Goal: Information Seeking & Learning: Learn about a topic

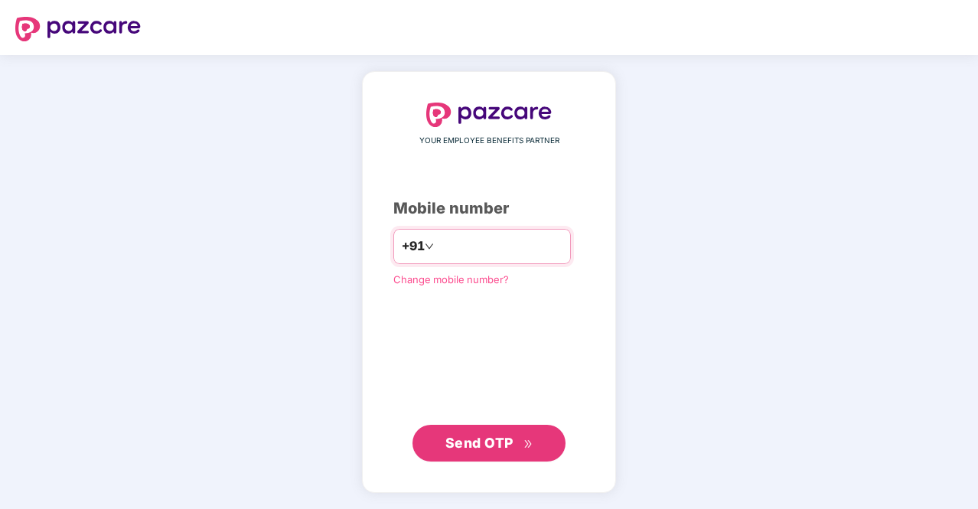
click at [447, 248] on input "number" at bounding box center [500, 246] width 126 height 24
type input "**"
type input "**********"
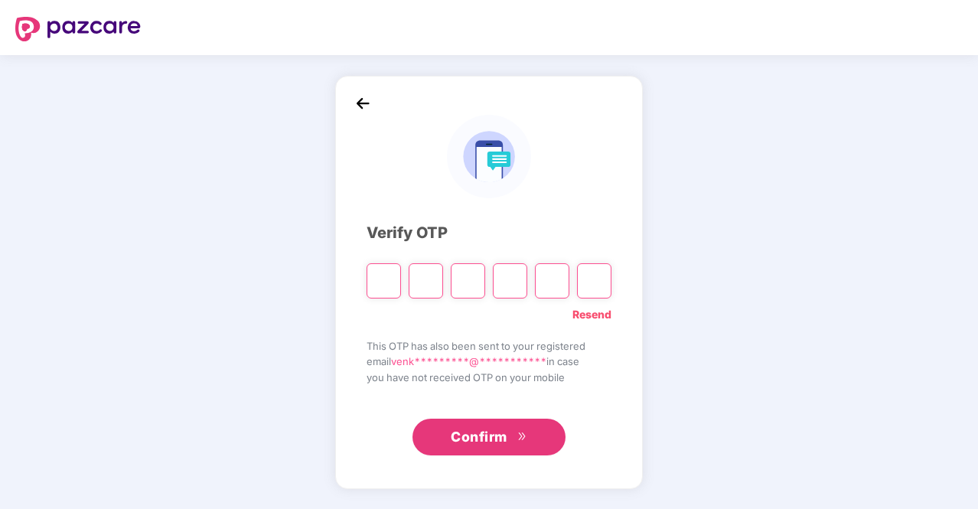
type input "*"
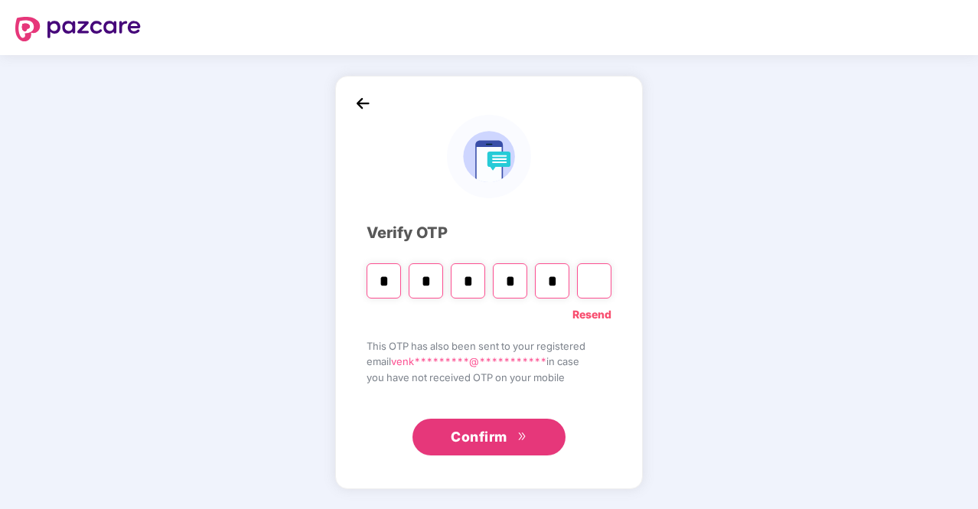
type input "*"
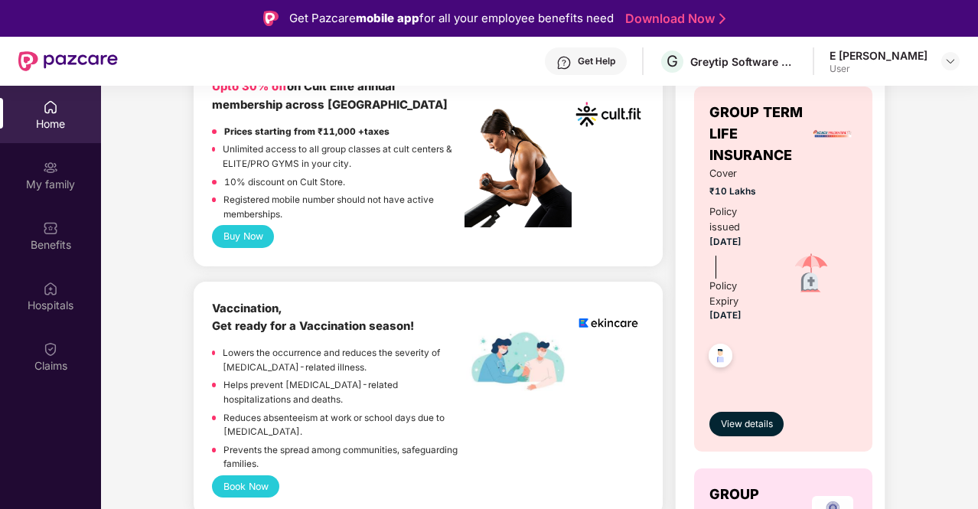
scroll to position [612, 0]
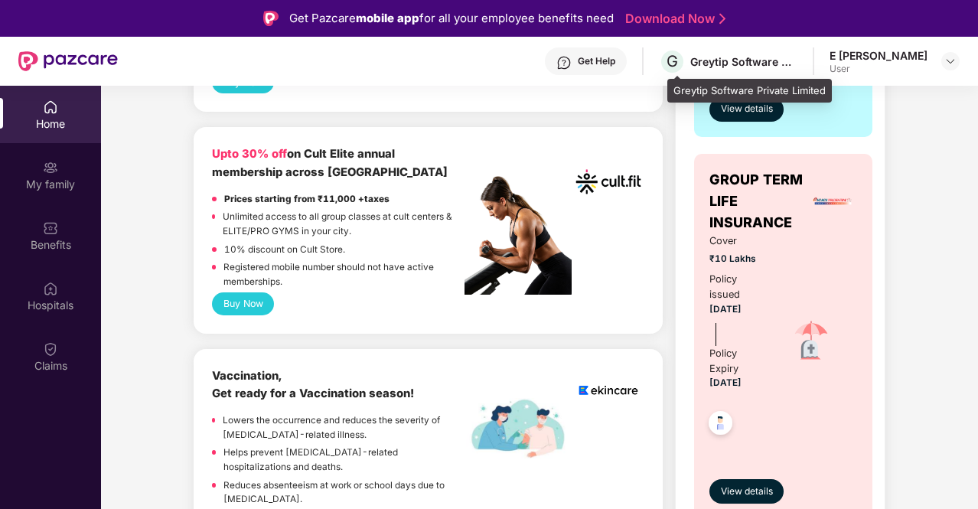
click at [722, 61] on div "Greytip Software Private Limited" at bounding box center [743, 61] width 107 height 15
click at [676, 57] on span "G" at bounding box center [672, 61] width 11 height 18
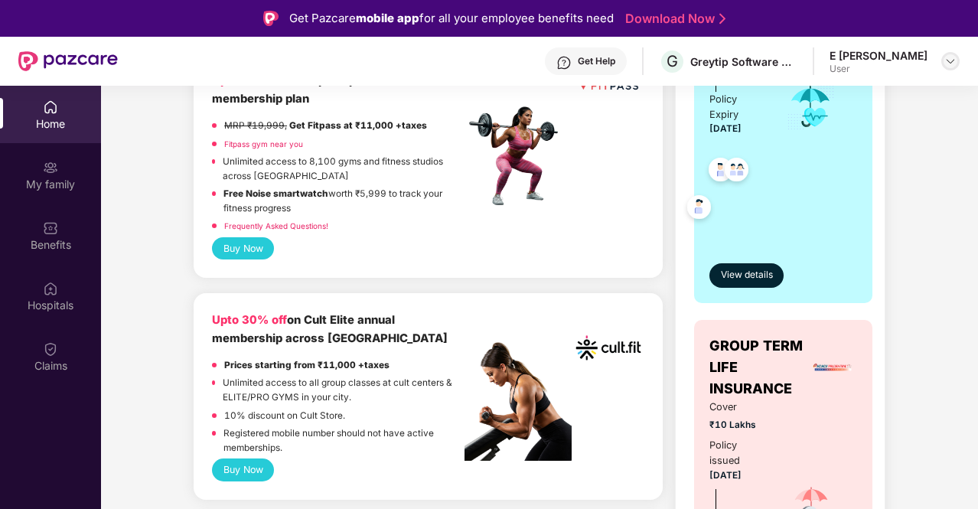
scroll to position [306, 0]
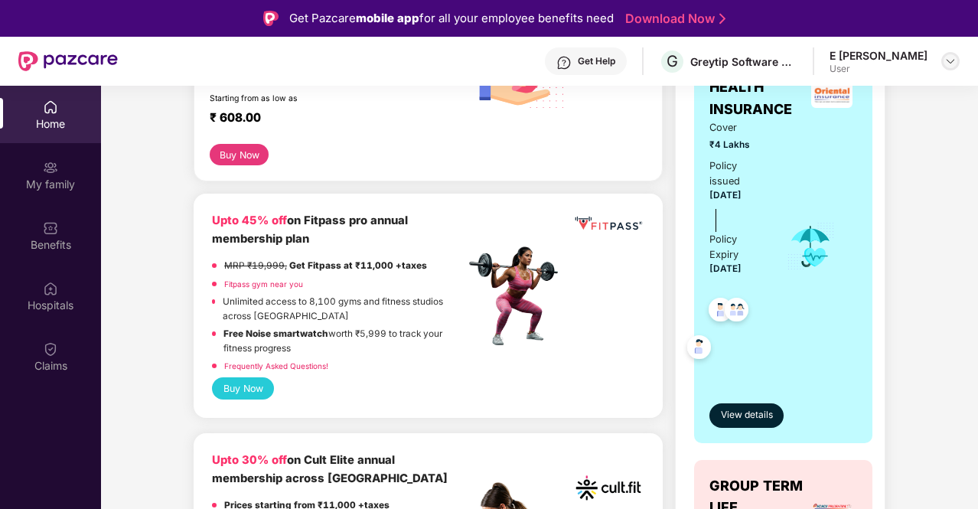
click at [952, 65] on img at bounding box center [950, 61] width 12 height 12
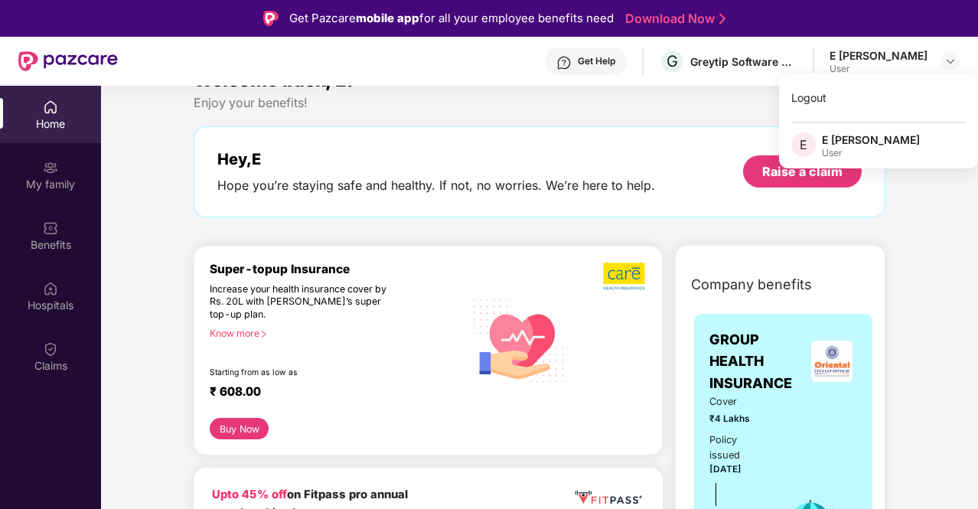
scroll to position [0, 0]
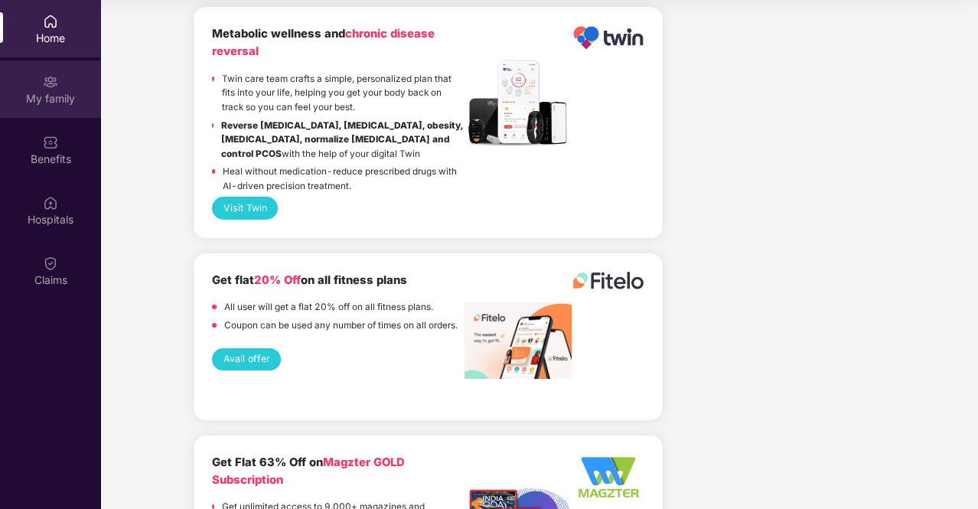
scroll to position [2842, 0]
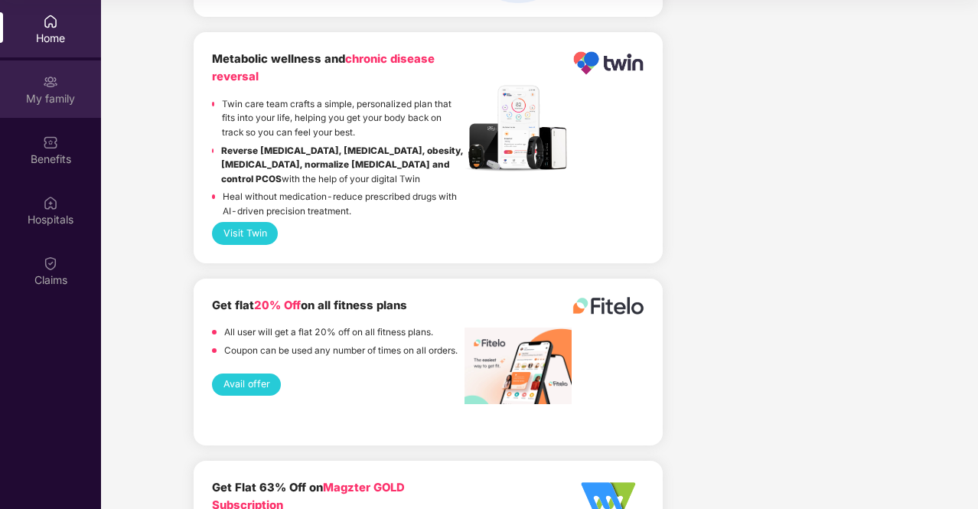
click at [52, 86] on img at bounding box center [50, 81] width 15 height 15
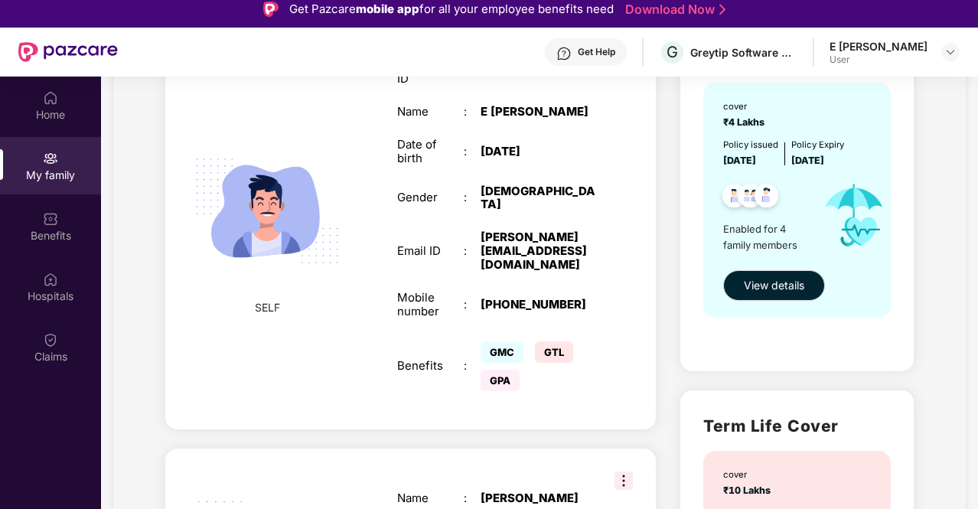
scroll to position [230, 0]
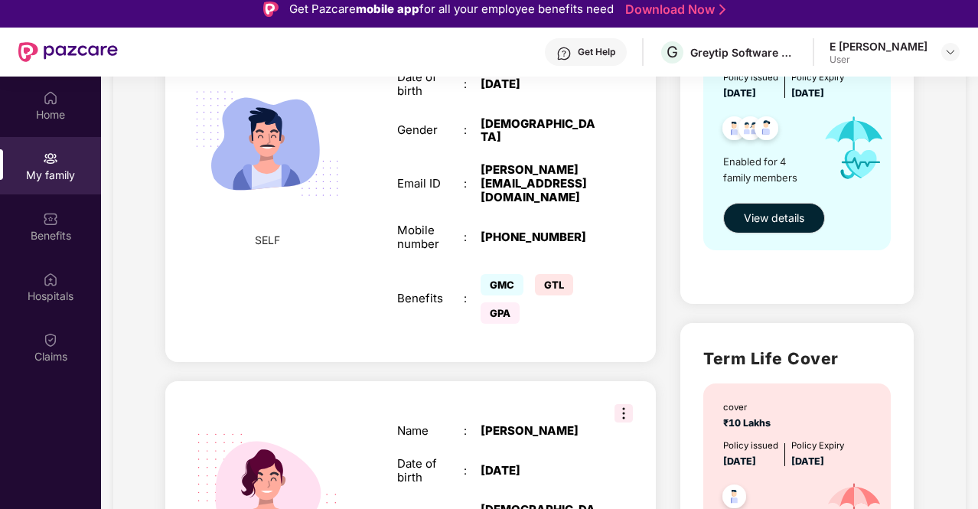
click at [618, 404] on img at bounding box center [624, 413] width 18 height 18
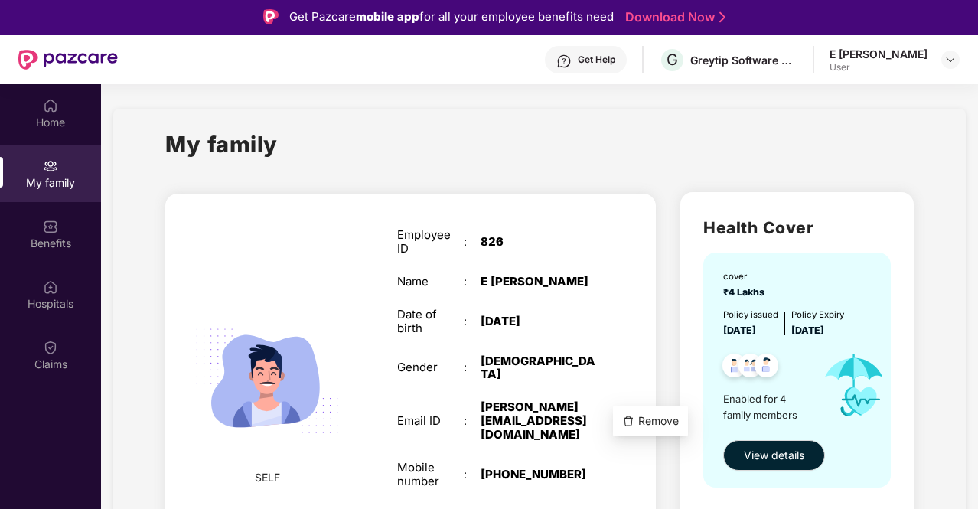
scroll to position [0, 0]
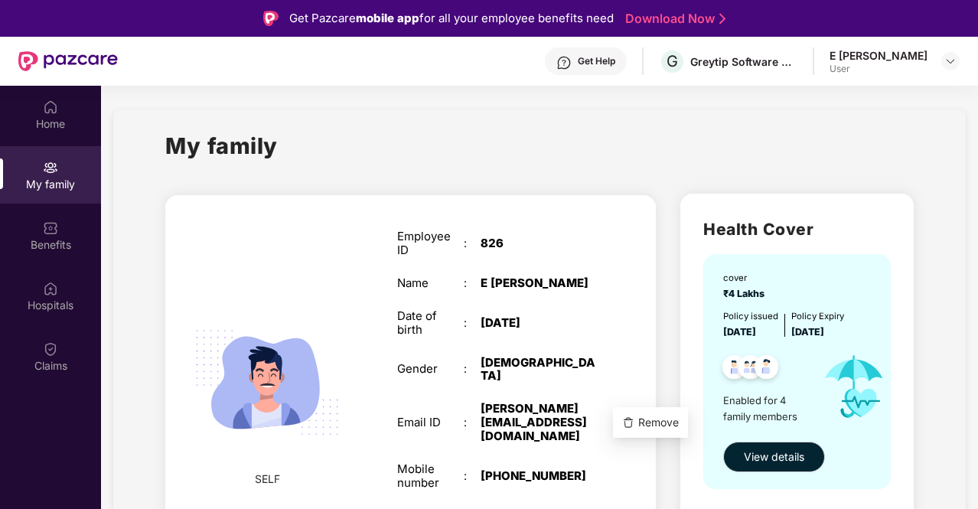
click at [563, 225] on div "Employee ID : 826 Name : E Venkataramana Date of birth : 08 July 1991 Gender : …" at bounding box center [497, 397] width 230 height 375
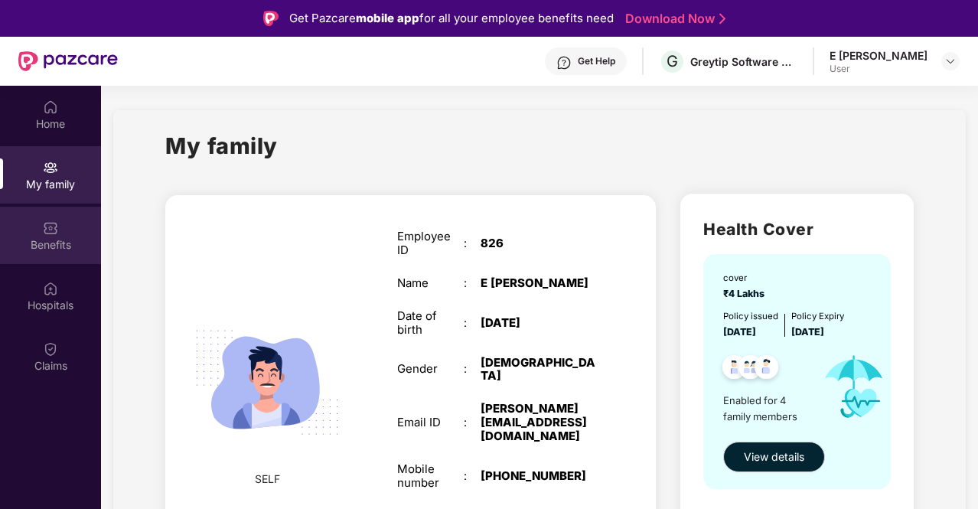
click at [51, 228] on img at bounding box center [50, 227] width 15 height 15
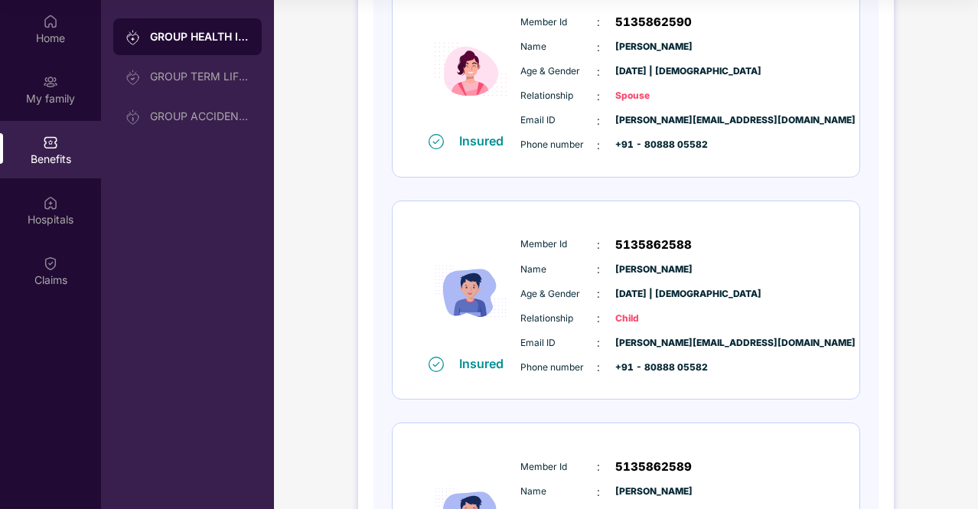
scroll to position [673, 0]
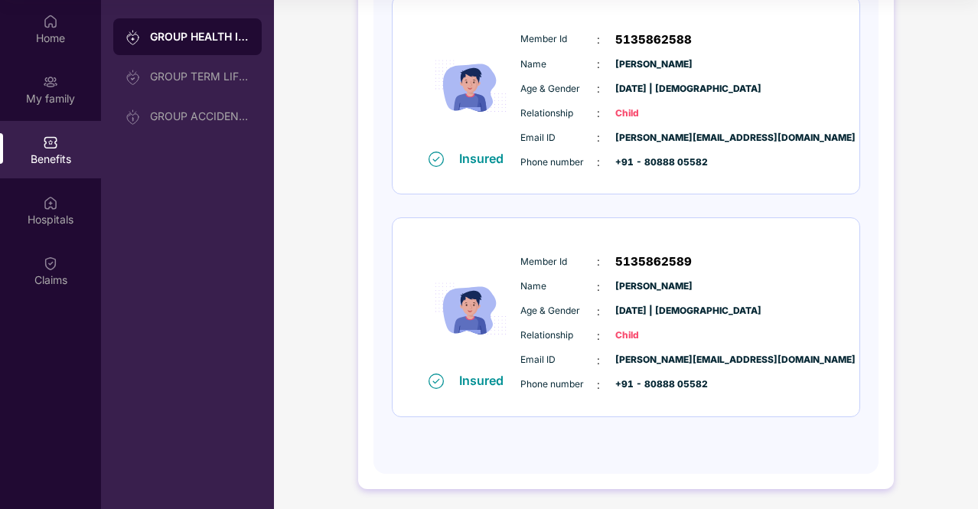
click at [195, 118] on div "GROUP ACCIDENTAL INSURANCE" at bounding box center [199, 116] width 99 height 12
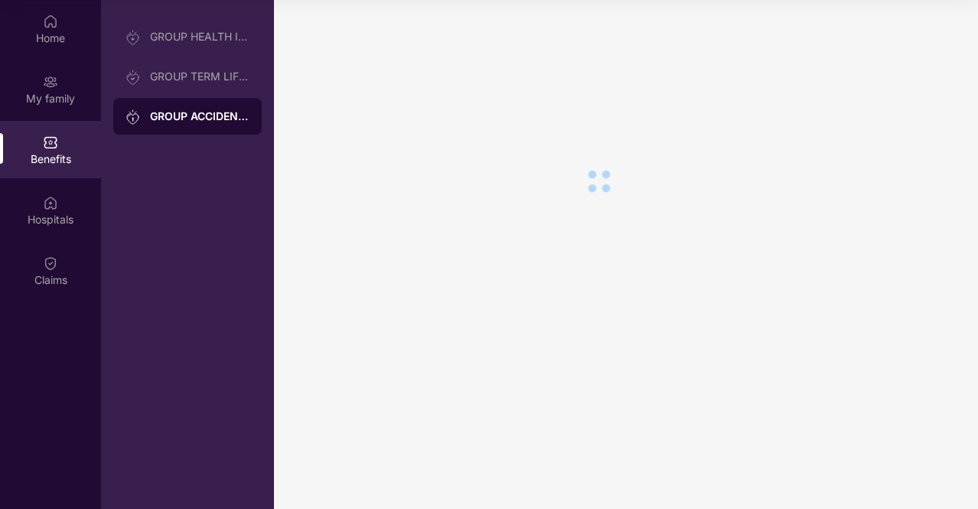
scroll to position [0, 0]
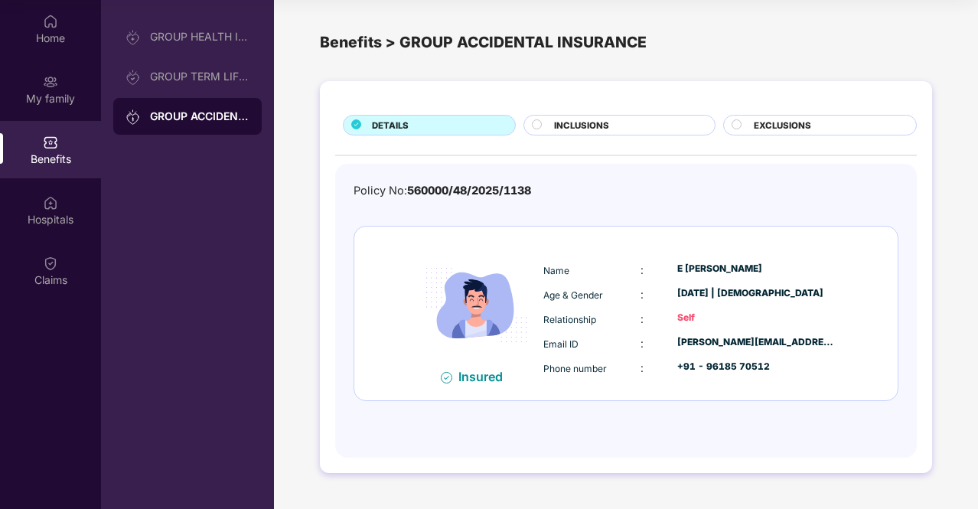
click at [537, 122] on circle at bounding box center [537, 123] width 9 height 9
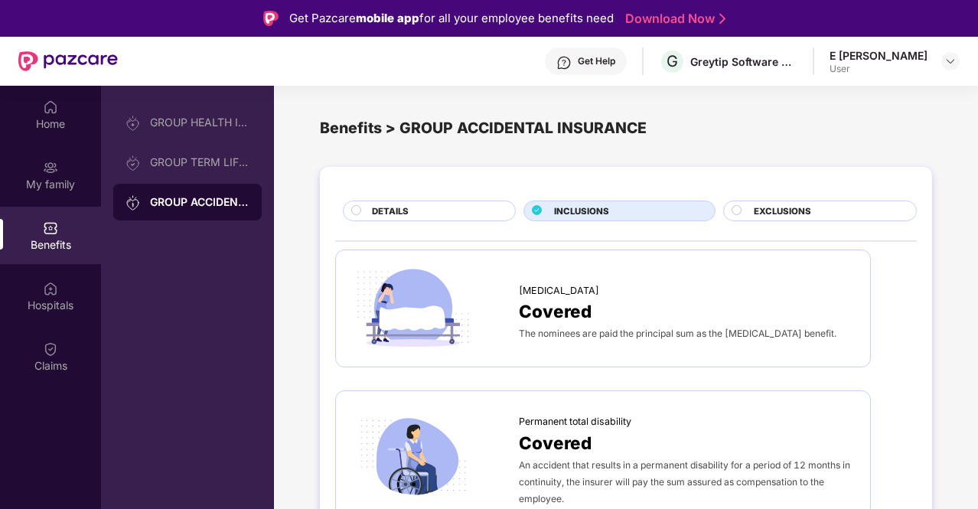
click at [740, 207] on circle at bounding box center [736, 209] width 9 height 9
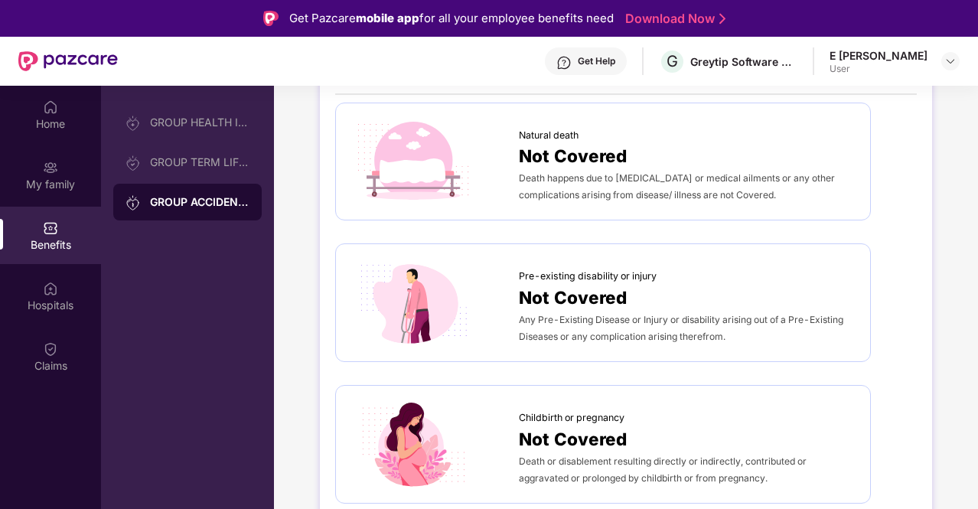
scroll to position [153, 0]
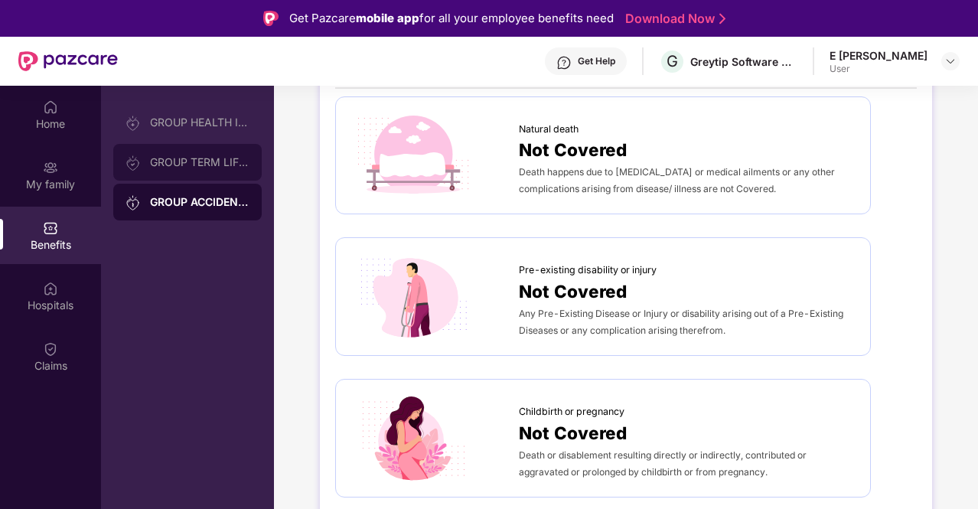
click at [190, 158] on div "GROUP TERM LIFE INSURANCE" at bounding box center [199, 162] width 99 height 12
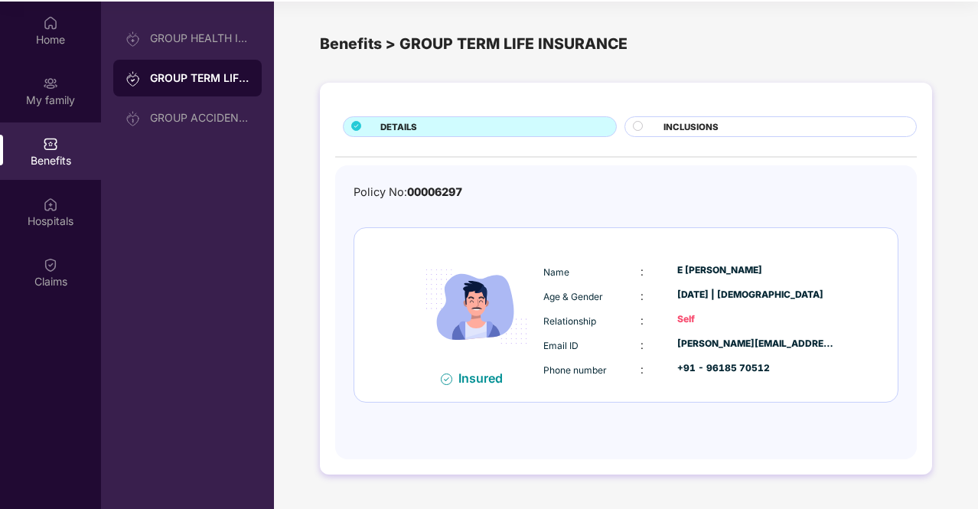
scroll to position [86, 0]
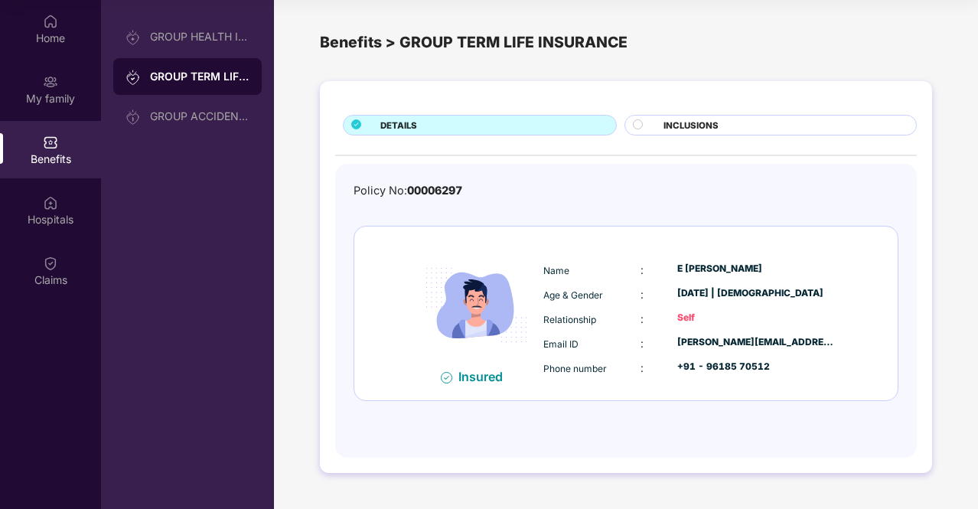
click at [660, 120] on div "INCLUSIONS" at bounding box center [782, 127] width 253 height 16
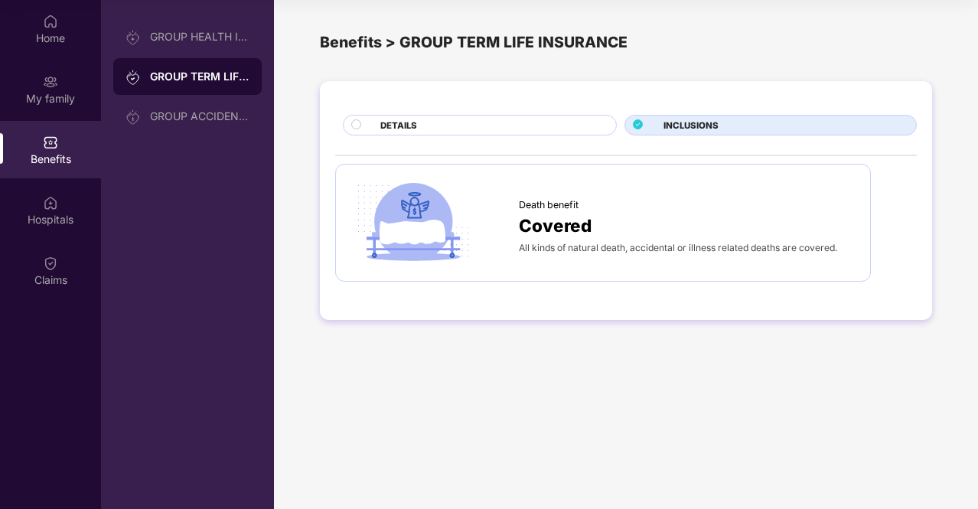
scroll to position [0, 0]
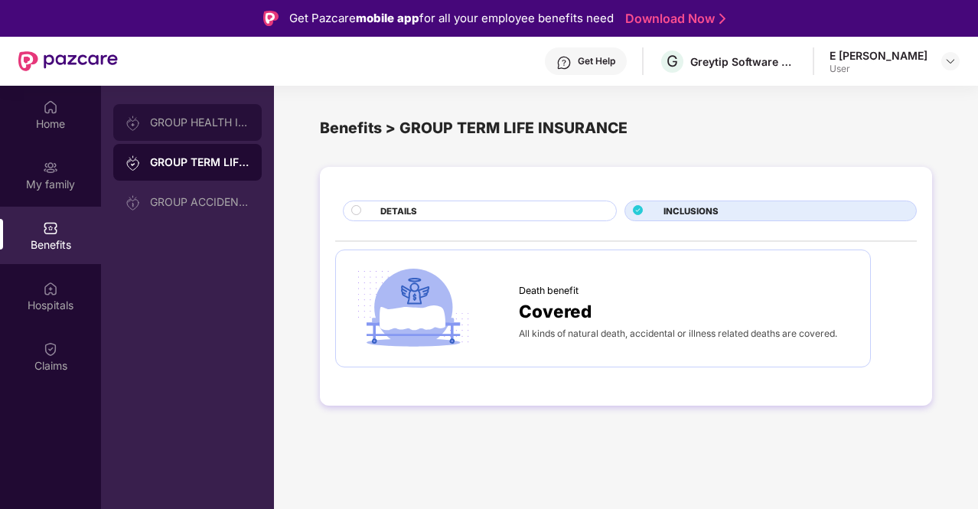
click at [173, 129] on div "GROUP HEALTH INSURANCE" at bounding box center [187, 122] width 148 height 37
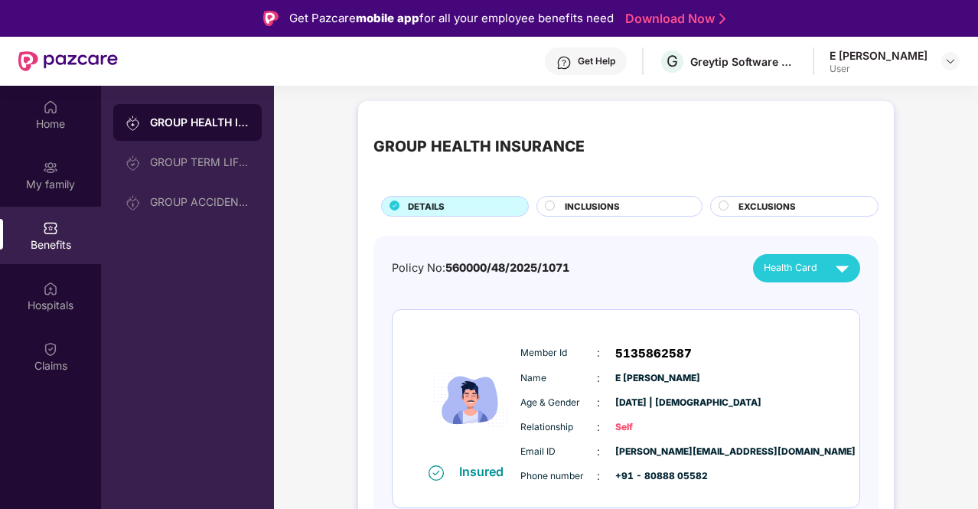
click at [766, 191] on div "GROUP HEALTH INSURANCE DETAILS INCLUSIONS EXCLUSIONS" at bounding box center [625, 166] width 505 height 100
click at [755, 206] on span "EXCLUSIONS" at bounding box center [767, 207] width 57 height 14
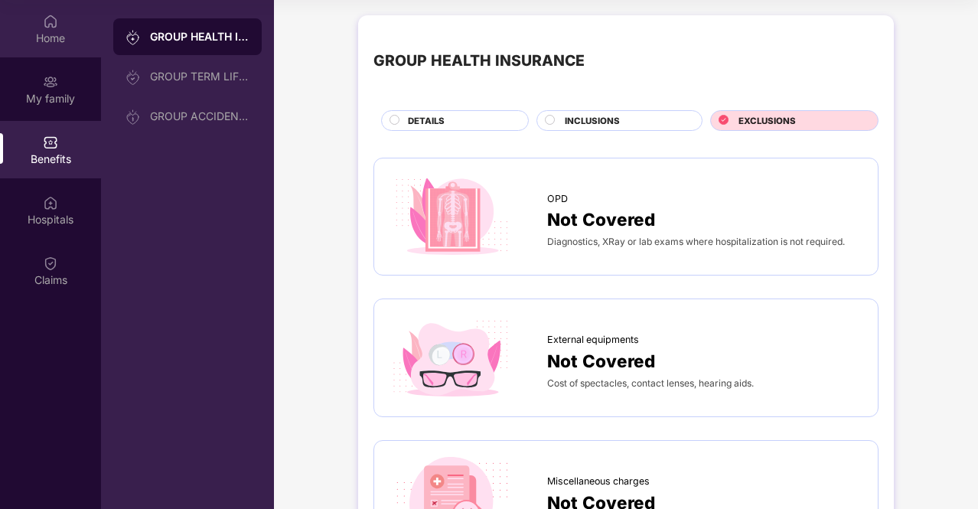
click at [41, 33] on div "Home" at bounding box center [50, 38] width 101 height 15
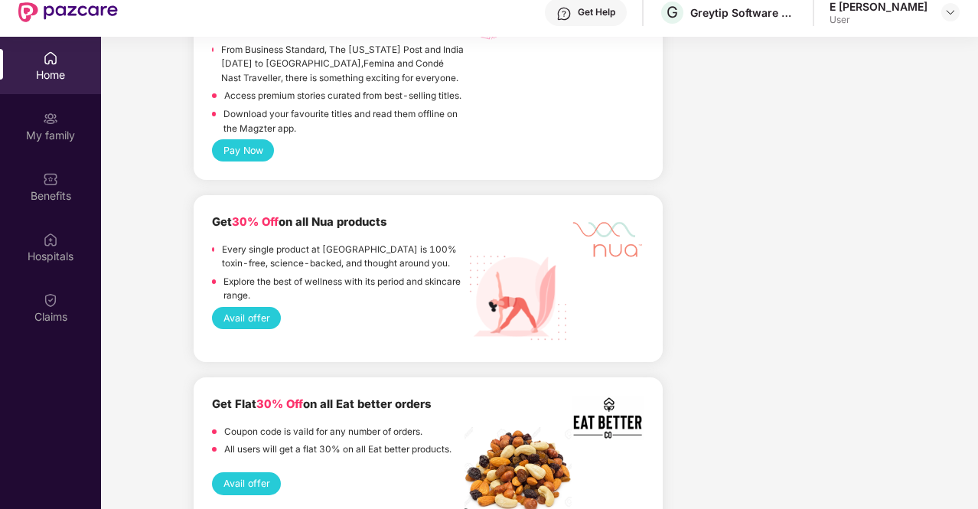
scroll to position [86, 0]
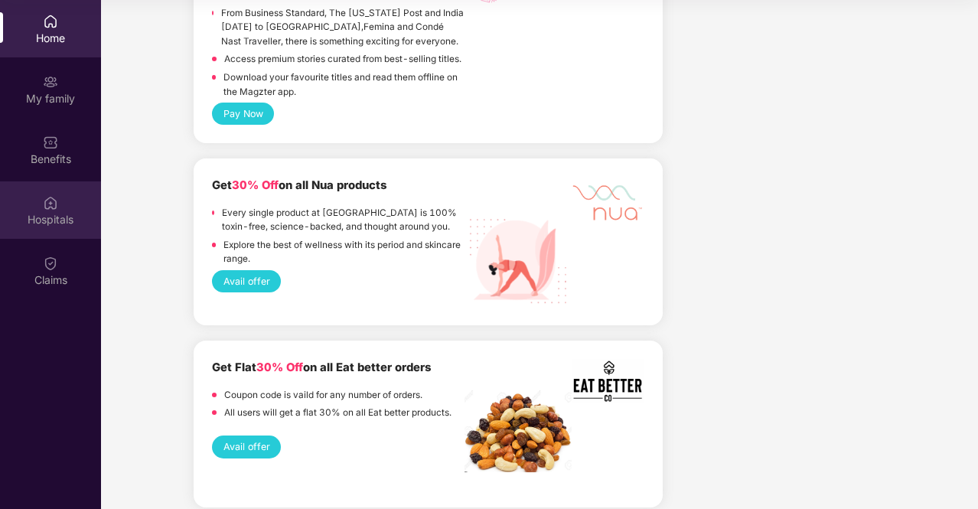
click at [54, 207] on img at bounding box center [50, 202] width 15 height 15
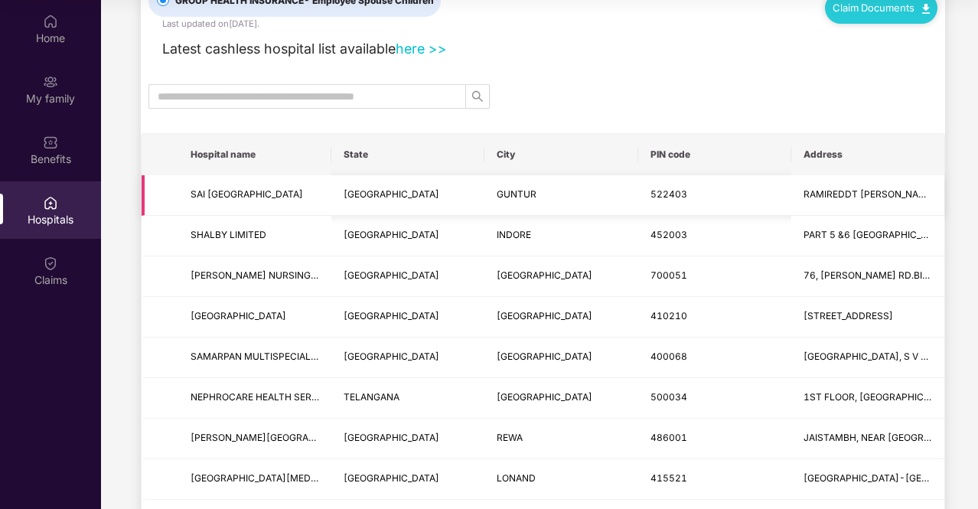
scroll to position [0, 0]
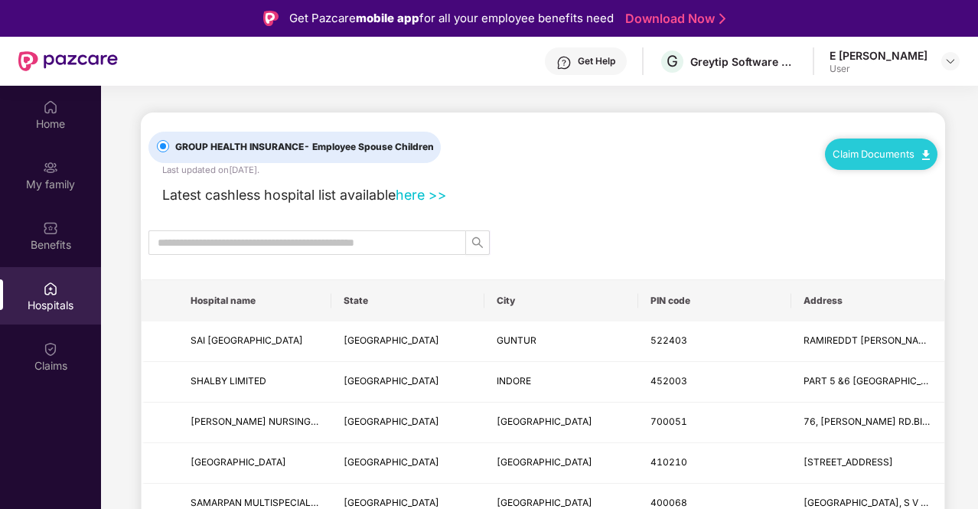
click at [695, 179] on div "Latest cashless hospital list available here >>" at bounding box center [542, 191] width 789 height 29
